Goal: Task Accomplishment & Management: Manage account settings

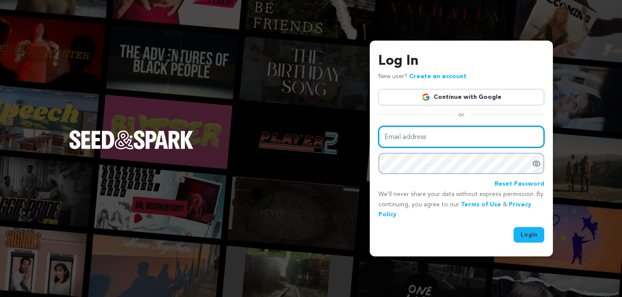
type input "melo001@colum.edu"
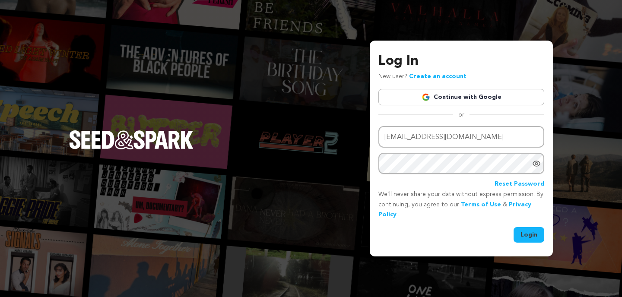
click at [533, 232] on button "Login" at bounding box center [529, 235] width 31 height 16
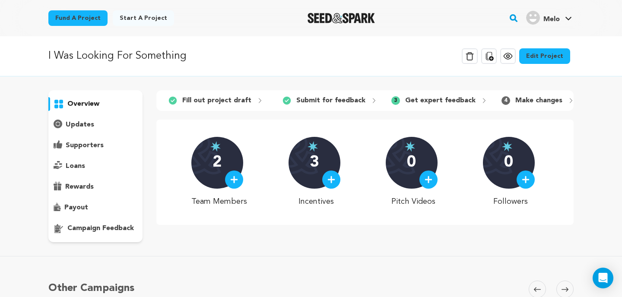
click at [85, 126] on p "updates" at bounding box center [80, 125] width 29 height 10
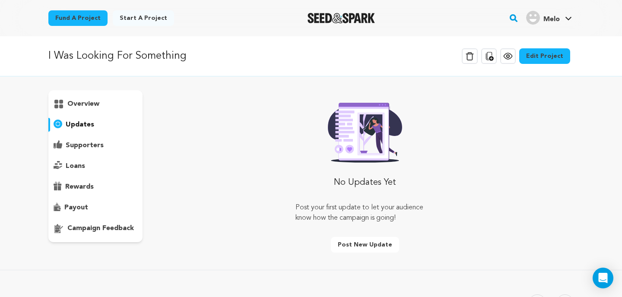
click at [102, 144] on p "supporters" at bounding box center [85, 145] width 38 height 10
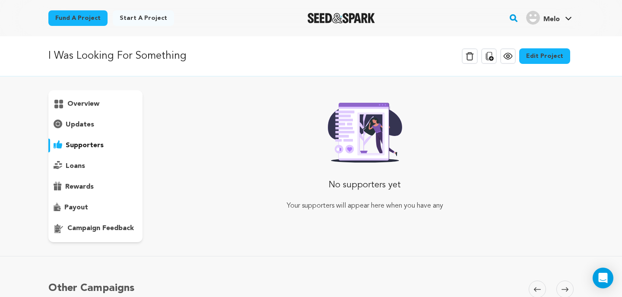
click at [89, 166] on div "loans" at bounding box center [95, 166] width 94 height 14
click at [87, 186] on p "rewards" at bounding box center [79, 187] width 29 height 10
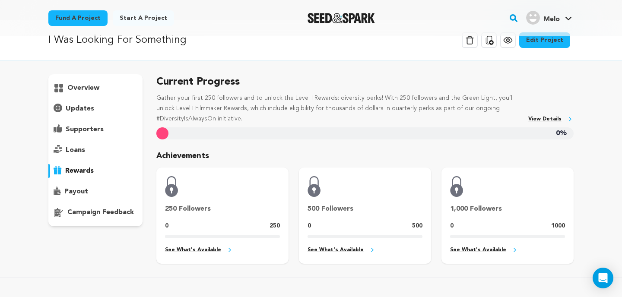
scroll to position [11, 0]
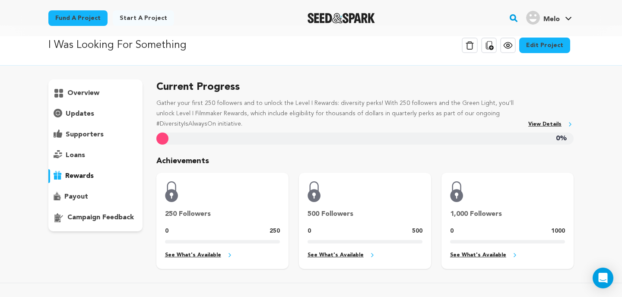
click at [98, 196] on div "payout" at bounding box center [95, 197] width 94 height 14
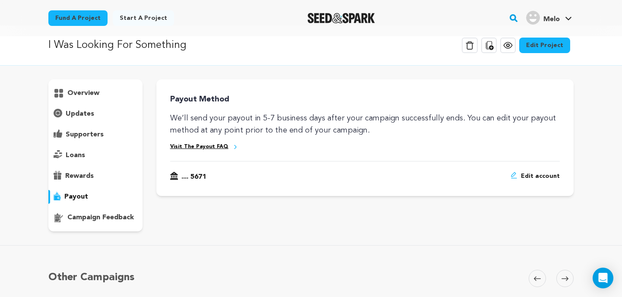
click at [102, 219] on p "campaign feedback" at bounding box center [100, 218] width 67 height 10
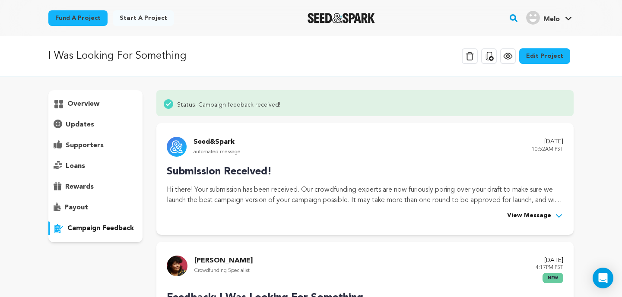
click at [95, 112] on div "overview" at bounding box center [95, 166] width 94 height 152
click at [95, 109] on p "overview" at bounding box center [83, 104] width 32 height 10
